Goal: Find specific page/section: Find specific page/section

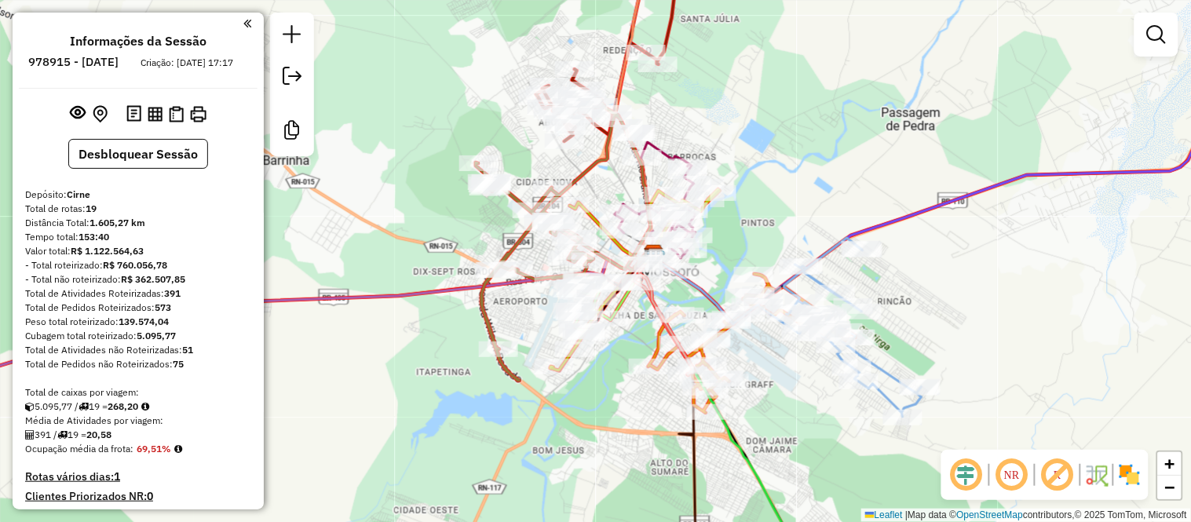
scroll to position [747, 0]
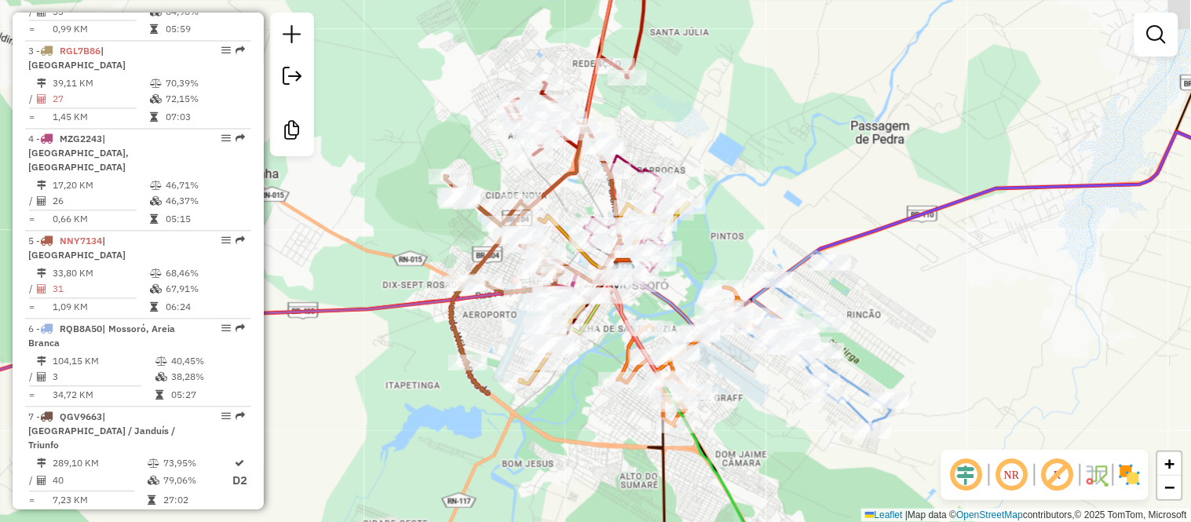
click at [377, 79] on div "Janela de atendimento Grade de atendimento Capacidade Transportadoras Veículos …" at bounding box center [595, 261] width 1191 height 522
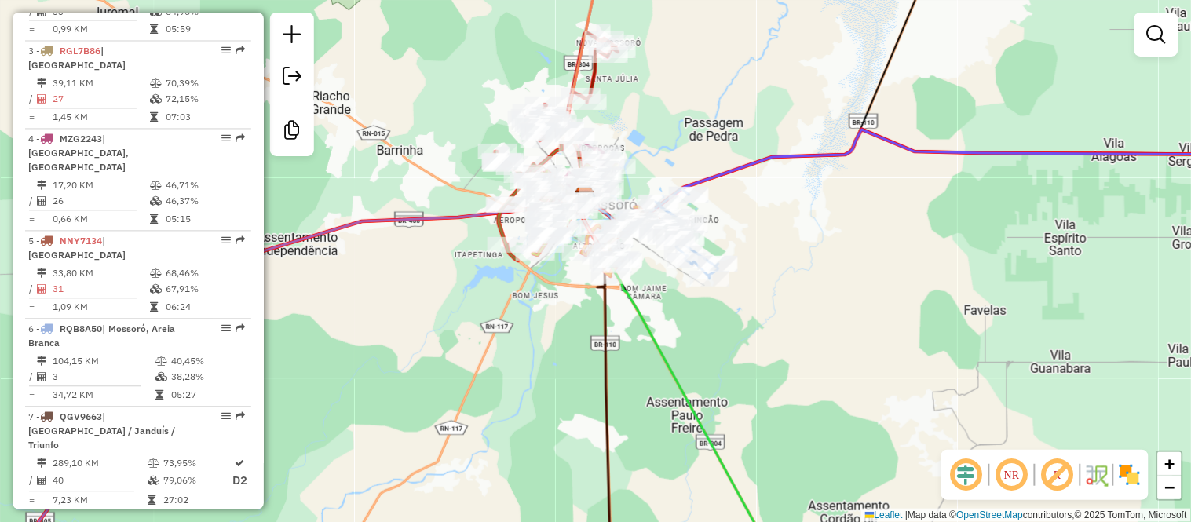
drag, startPoint x: 668, startPoint y: 176, endPoint x: 702, endPoint y: 161, distance: 36.9
click at [702, 161] on div "Janela de atendimento Grade de atendimento Capacidade Transportadoras Veículos …" at bounding box center [595, 261] width 1191 height 522
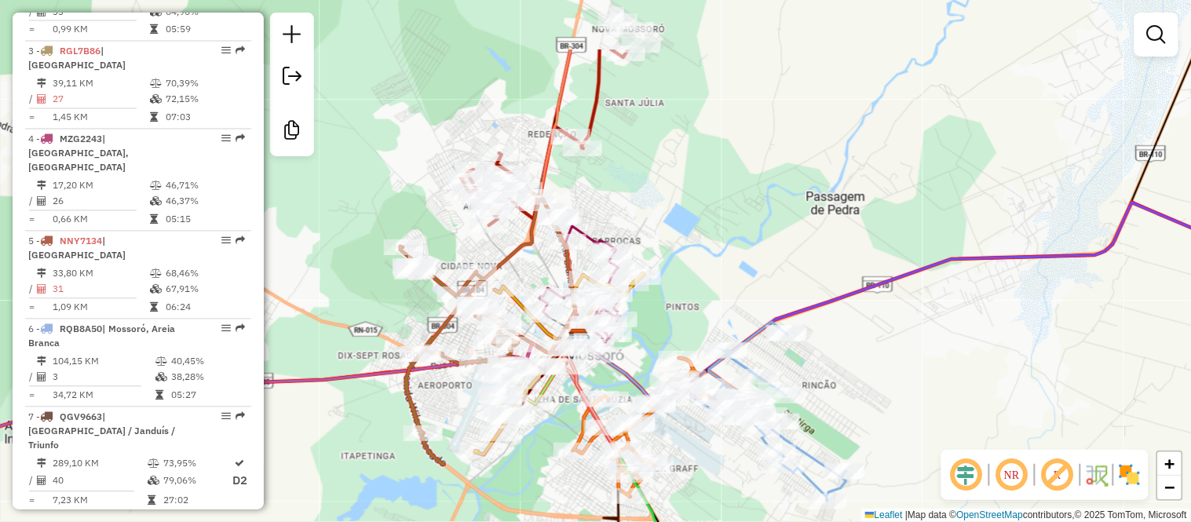
drag, startPoint x: 655, startPoint y: 157, endPoint x: 735, endPoint y: 259, distance: 129.8
click at [735, 259] on div "Janela de atendimento Grade de atendimento Capacidade Transportadoras Veículos …" at bounding box center [595, 261] width 1191 height 522
drag, startPoint x: 752, startPoint y: 256, endPoint x: 927, endPoint y: 55, distance: 266.1
click at [927, 55] on div "Janela de atendimento Grade de atendimento Capacidade Transportadoras Veículos …" at bounding box center [595, 261] width 1191 height 522
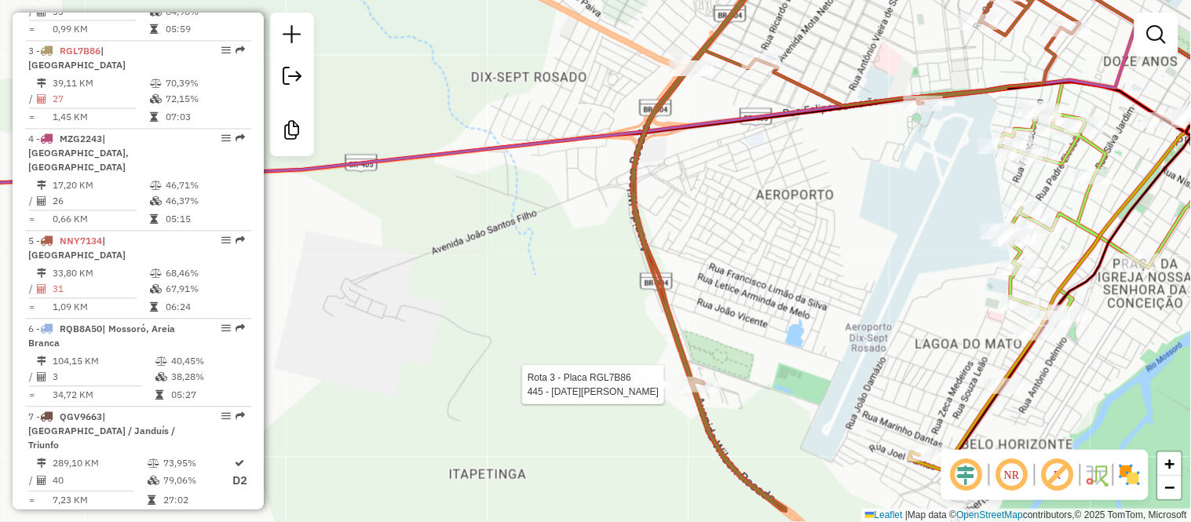
select select "**********"
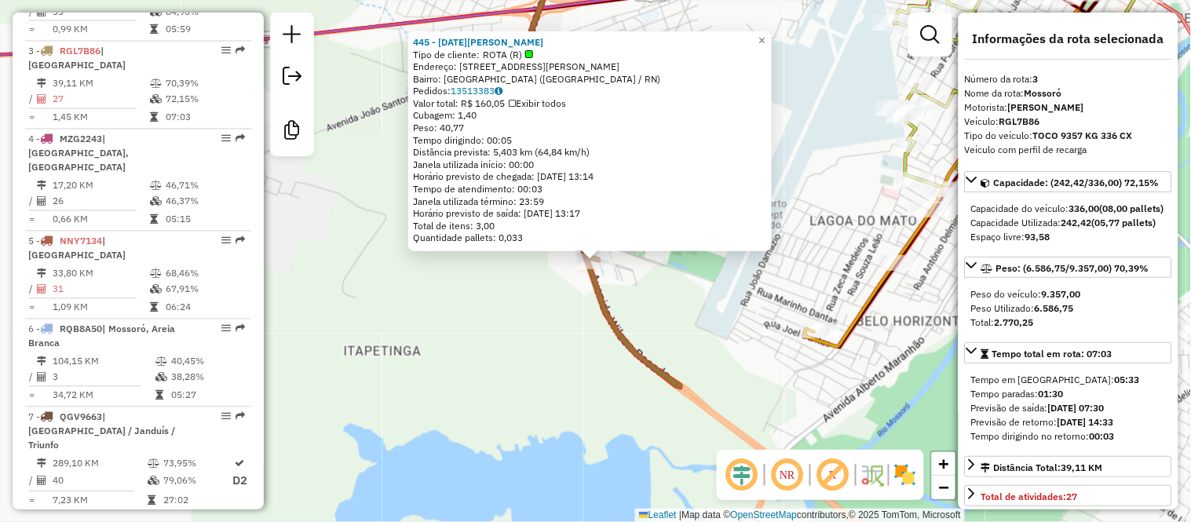
click at [670, 353] on div "445 - [DATE] DE [PERSON_NAME] Tipo de cliente: ROTA (R) Endereço: [STREET_ADDRE…" at bounding box center [595, 261] width 1191 height 522
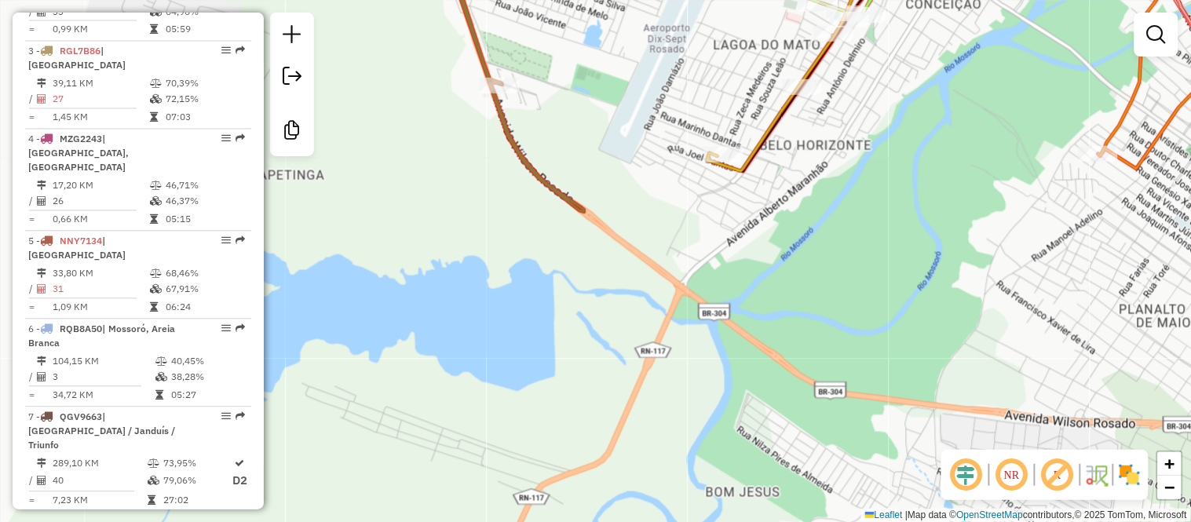
drag, startPoint x: 670, startPoint y: 353, endPoint x: 571, endPoint y: 174, distance: 205.3
click at [572, 175] on div "Janela de atendimento Grade de atendimento Capacidade Transportadoras Veículos …" at bounding box center [595, 261] width 1191 height 522
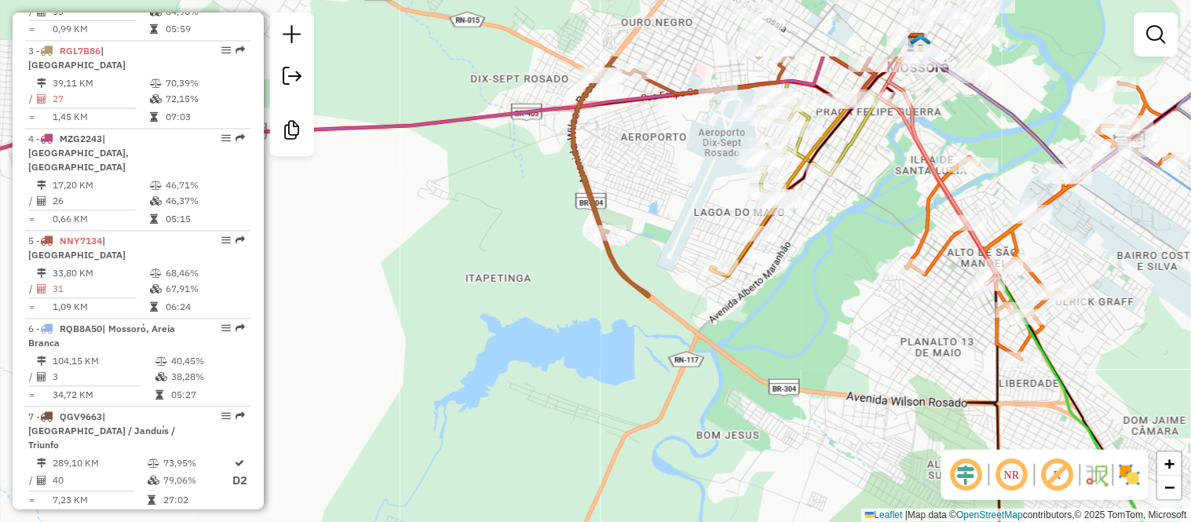
drag, startPoint x: 554, startPoint y: 229, endPoint x: 626, endPoint y: 338, distance: 130.9
click at [626, 338] on div "Janela de atendimento Grade de atendimento Capacidade Transportadoras Veículos …" at bounding box center [595, 261] width 1191 height 522
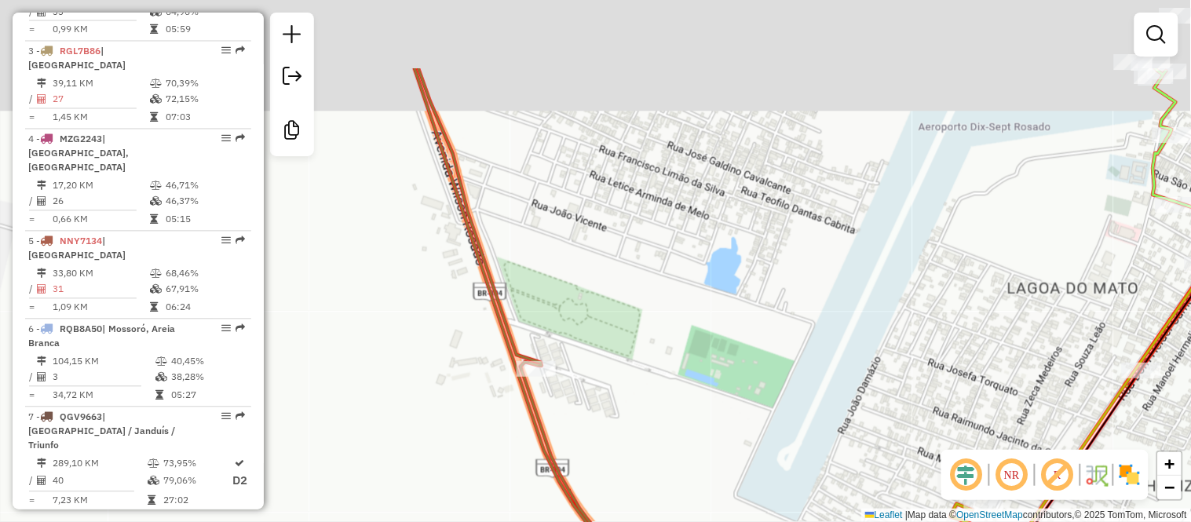
drag, startPoint x: 624, startPoint y: 260, endPoint x: 570, endPoint y: 488, distance: 234.7
click at [572, 483] on div "Janela de atendimento Grade de atendimento Capacidade Transportadoras Veículos …" at bounding box center [595, 261] width 1191 height 522
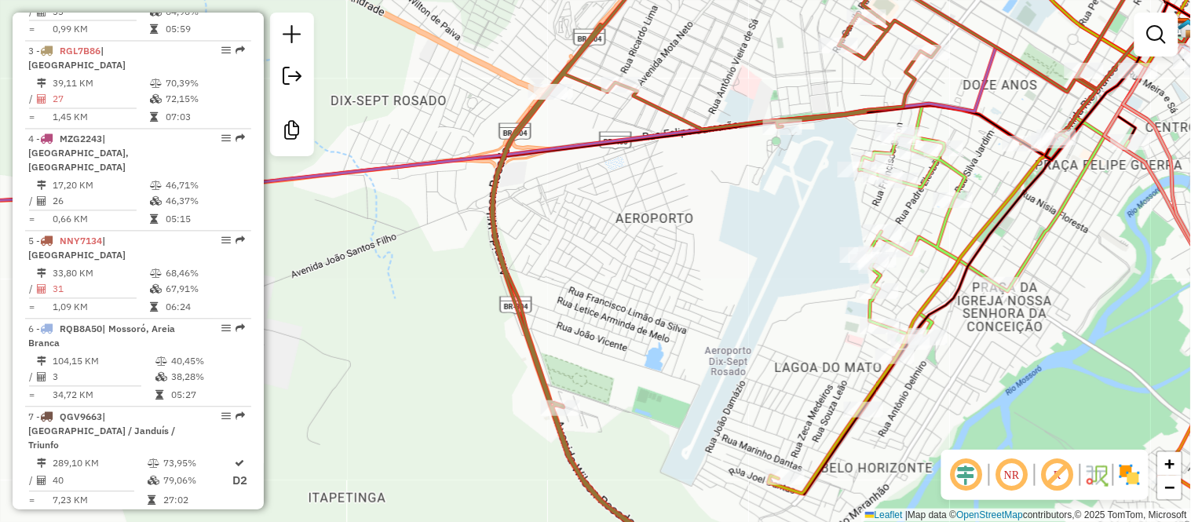
drag, startPoint x: 642, startPoint y: 357, endPoint x: 631, endPoint y: 256, distance: 101.0
click at [631, 256] on div "Janela de atendimento Grade de atendimento Capacidade Transportadoras Veículos …" at bounding box center [595, 261] width 1191 height 522
